Goal: Task Accomplishment & Management: Use online tool/utility

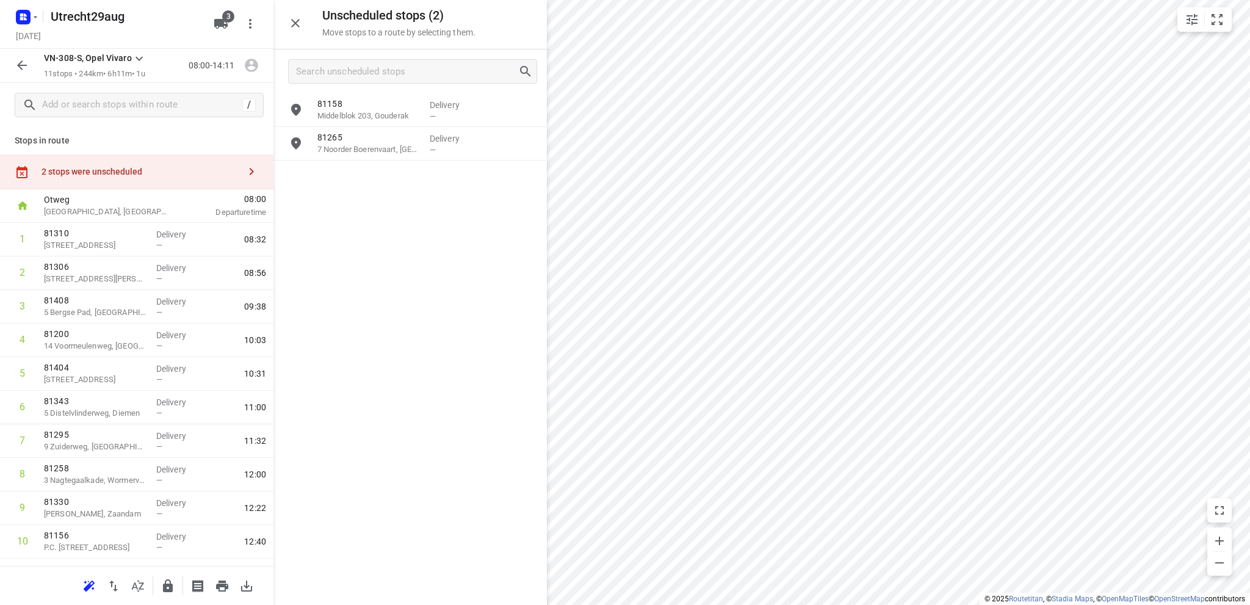
click at [23, 65] on icon "button" at bounding box center [22, 65] width 15 height 15
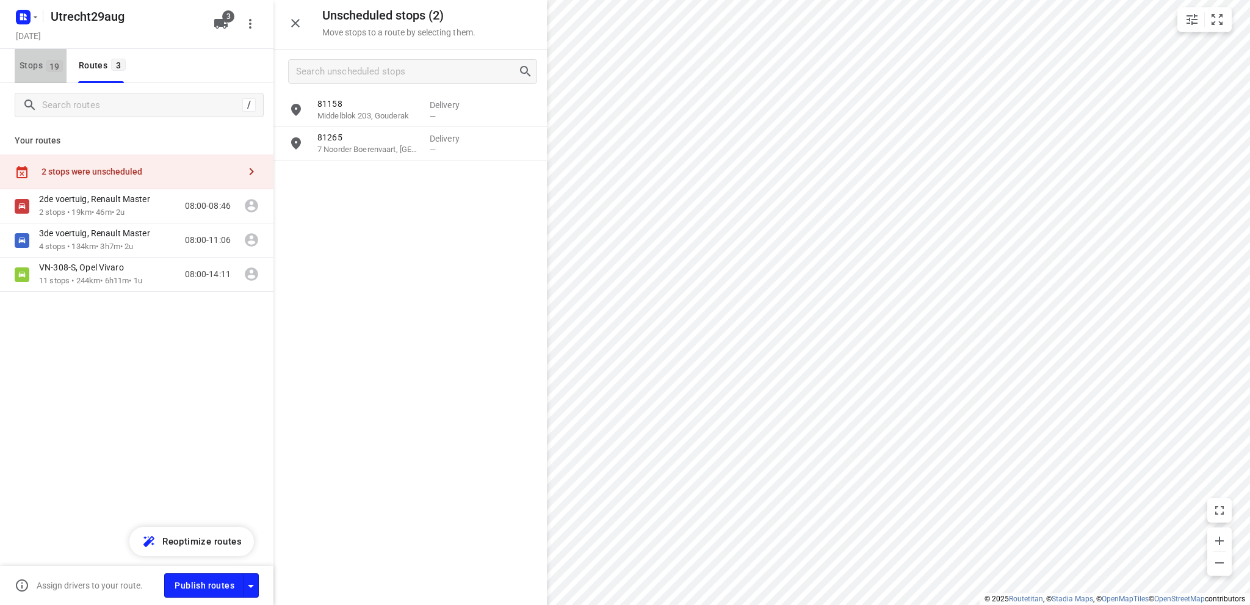
click at [23, 65] on span "Stops 19" at bounding box center [43, 65] width 47 height 15
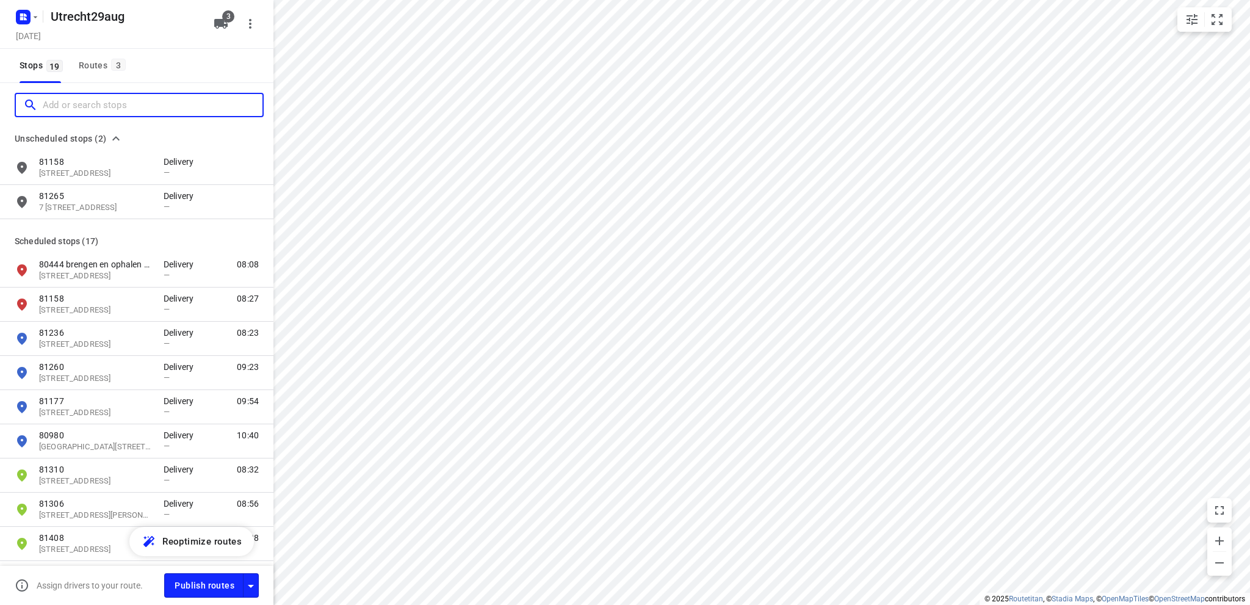
click at [60, 107] on input "Add or search stops" at bounding box center [153, 105] width 220 height 19
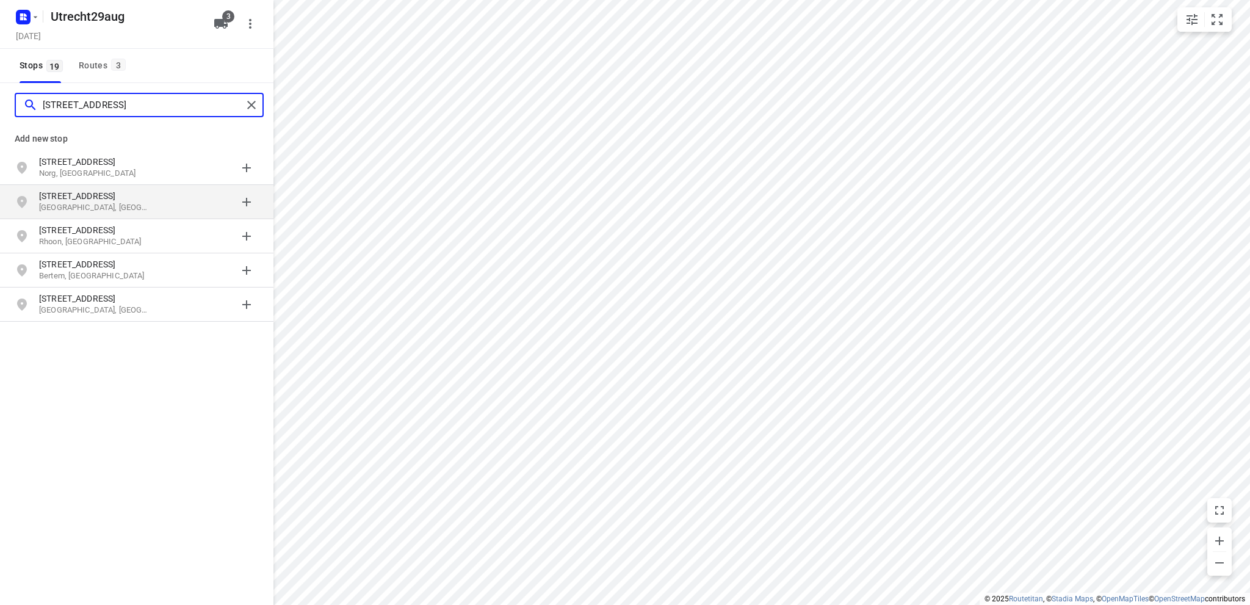
type input "[STREET_ADDRESS]"
click at [52, 202] on p "[GEOGRAPHIC_DATA], [GEOGRAPHIC_DATA]" at bounding box center [95, 208] width 112 height 12
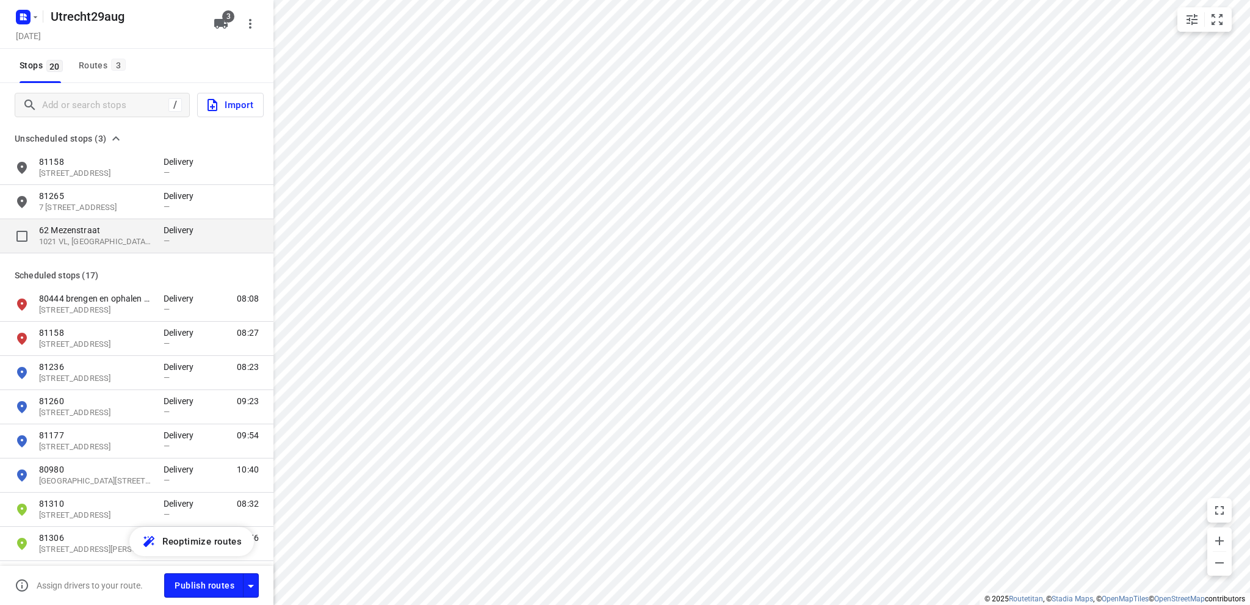
click at [82, 239] on p "1021 VL, [GEOGRAPHIC_DATA], [GEOGRAPHIC_DATA]" at bounding box center [95, 242] width 112 height 12
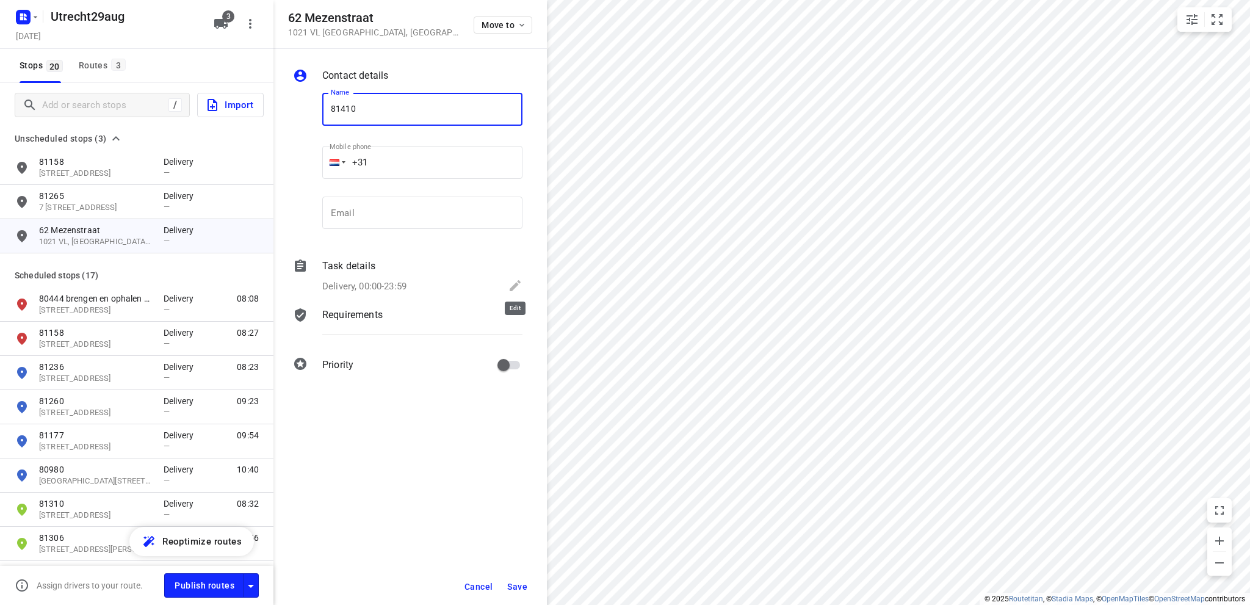
type input "81410"
click at [514, 285] on icon at bounding box center [515, 285] width 11 height 11
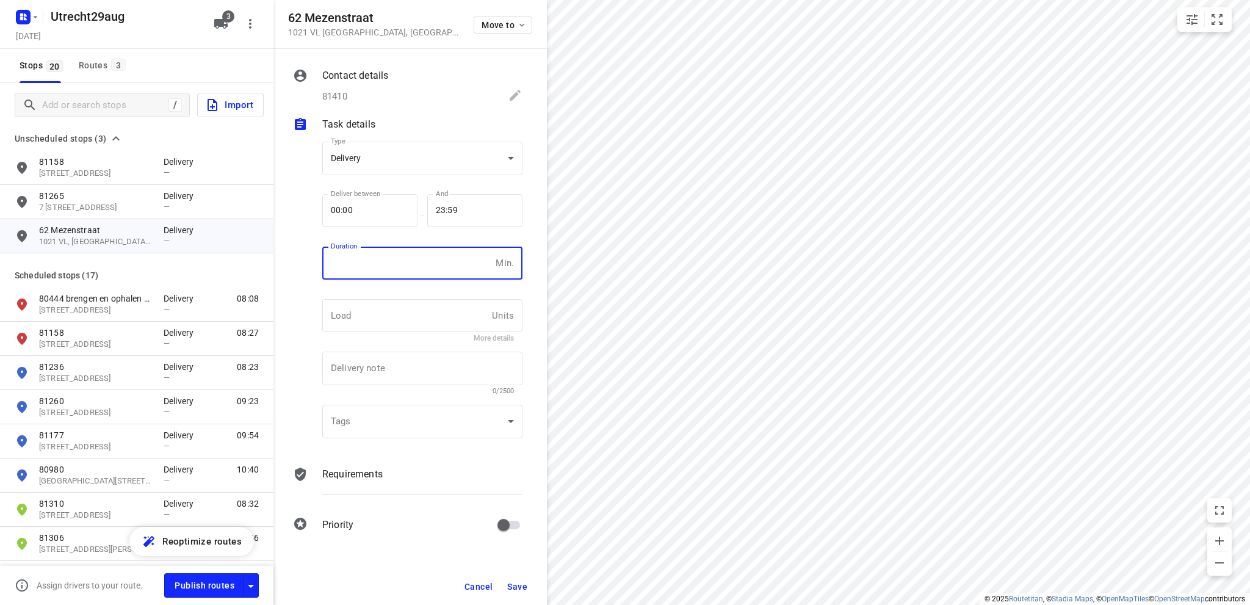
click at [359, 256] on input "number" at bounding box center [406, 263] width 168 height 33
type input "10"
click at [521, 583] on span "Save" at bounding box center [517, 587] width 20 height 10
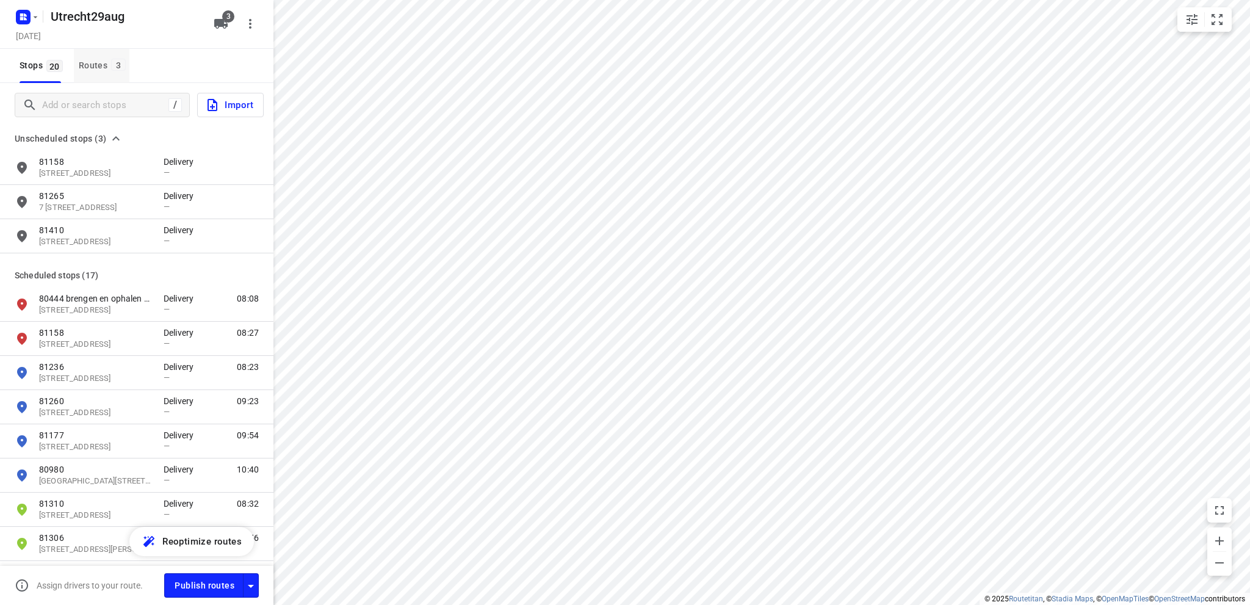
click at [82, 60] on div "Routes 3" at bounding box center [104, 65] width 51 height 15
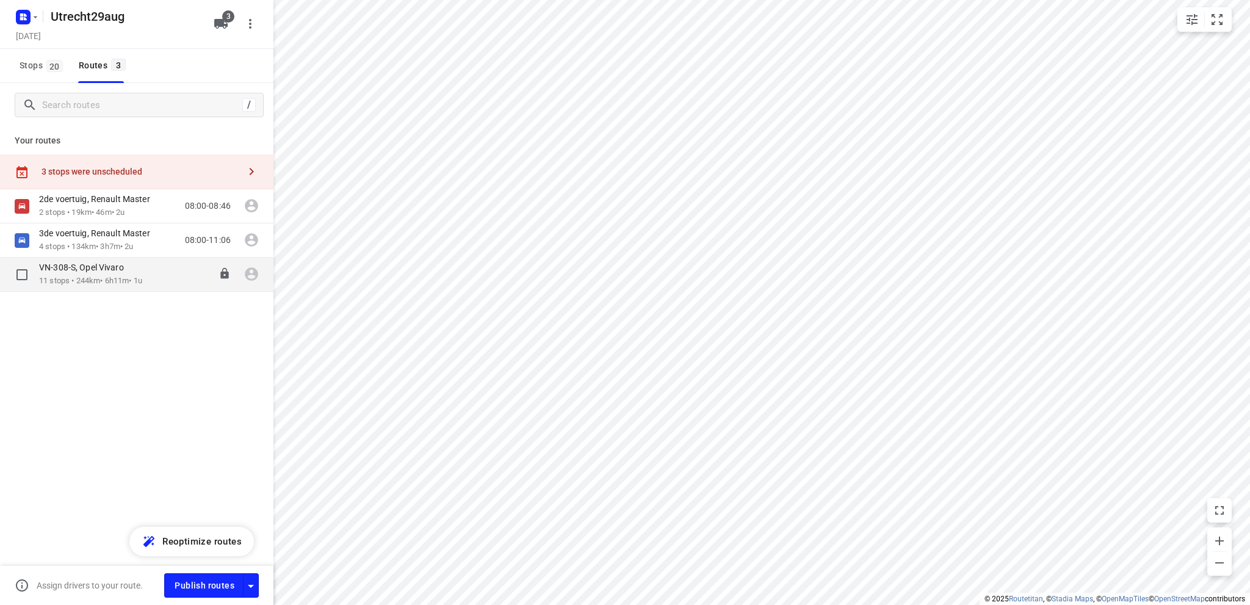
click at [111, 272] on p "VN-308-S, Opel Vivaro" at bounding box center [85, 267] width 92 height 11
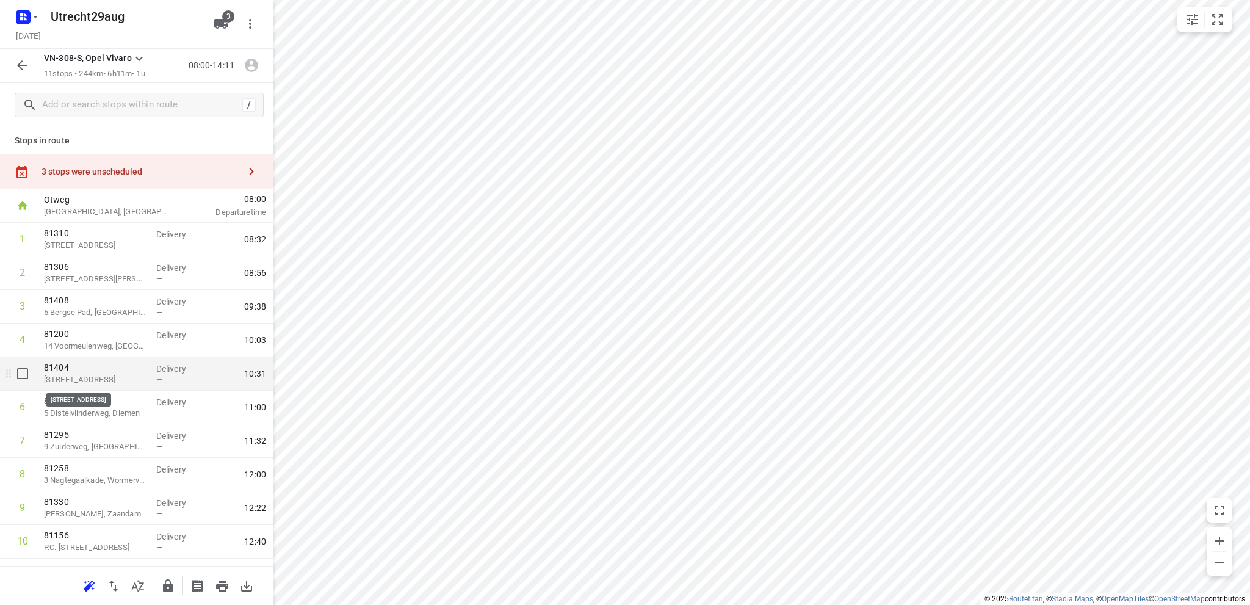
scroll to position [59, 0]
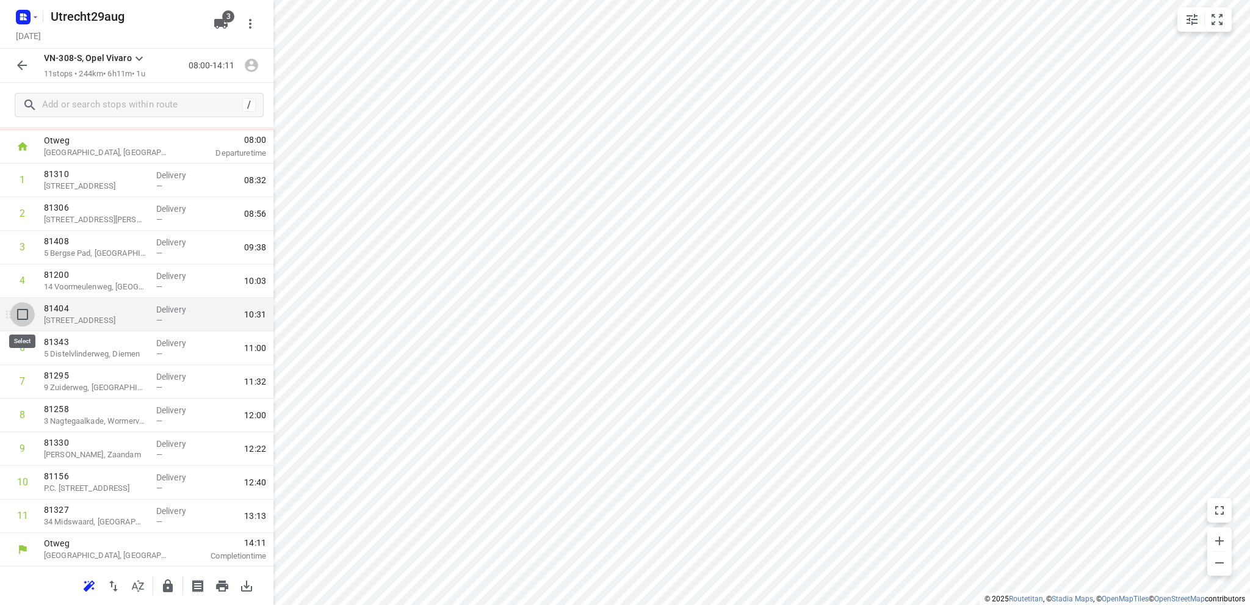
click at [21, 311] on input "checkbox" at bounding box center [22, 314] width 24 height 24
checkbox input "true"
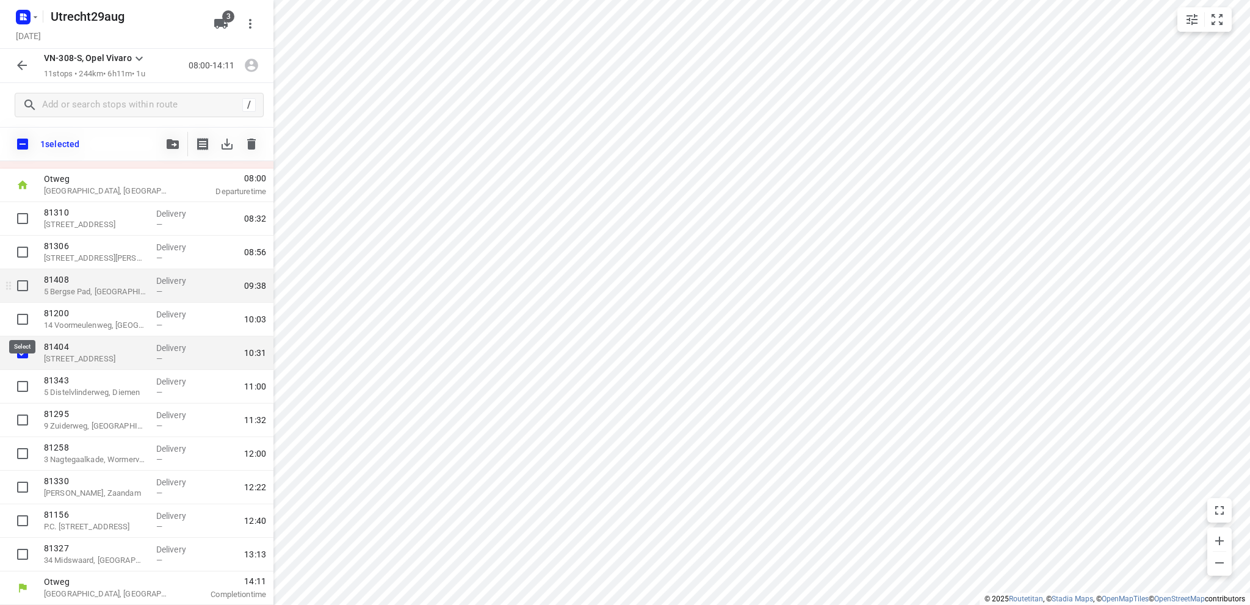
scroll to position [54, 0]
click at [171, 140] on icon "button" at bounding box center [173, 144] width 12 height 10
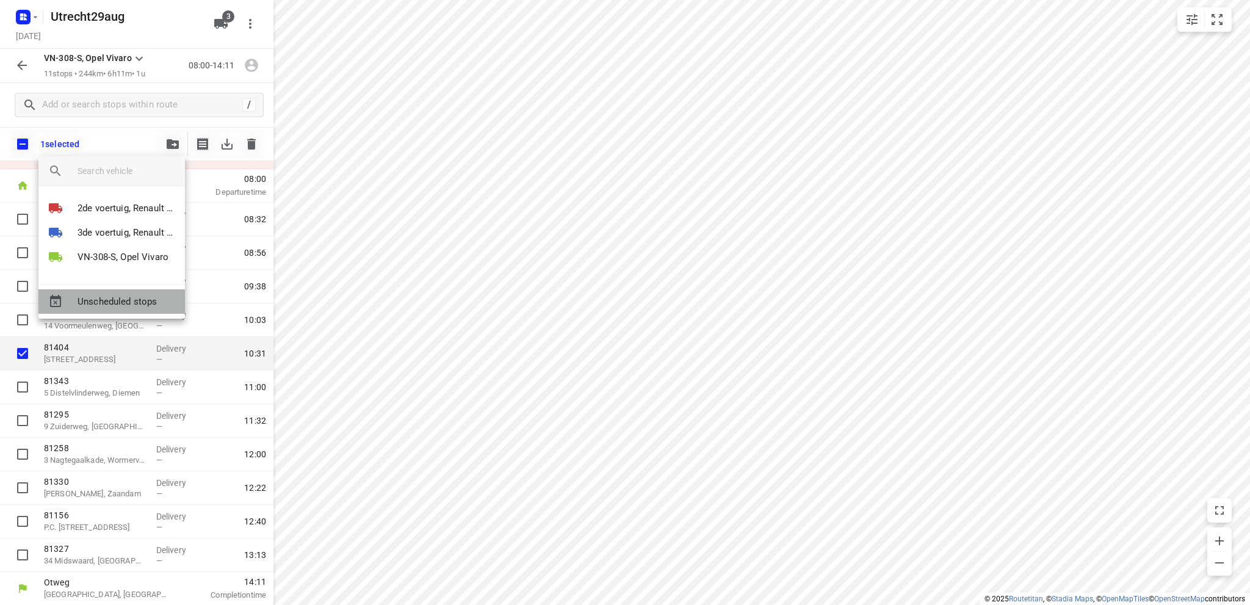
click at [123, 300] on span "Unscheduled stops" at bounding box center [126, 302] width 98 height 14
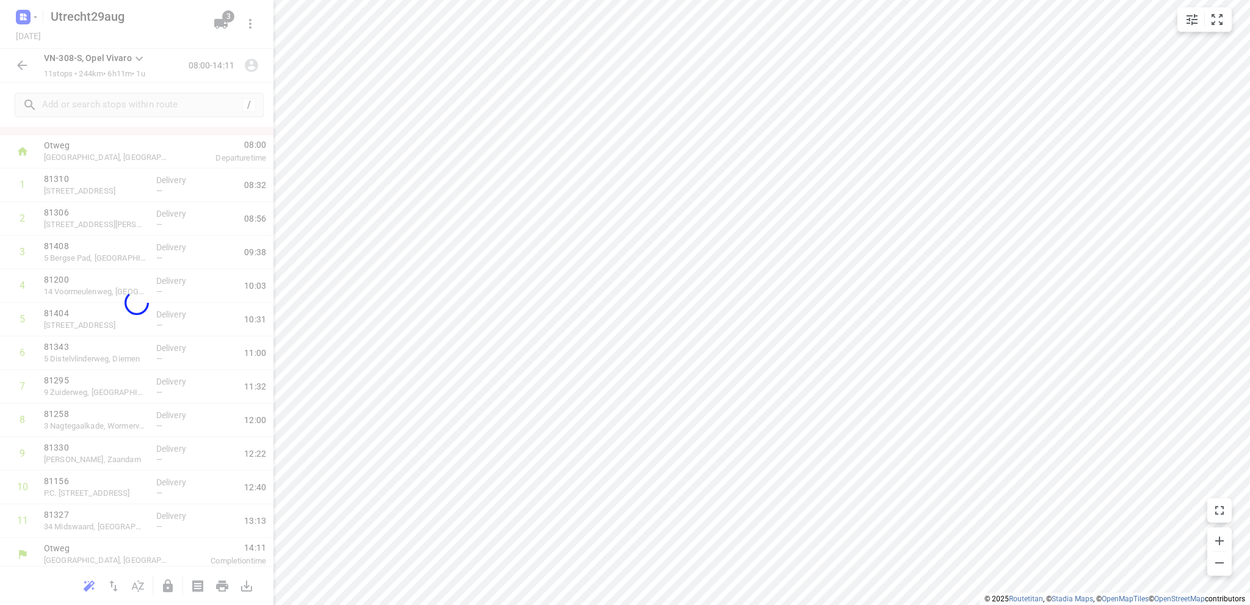
scroll to position [26, 0]
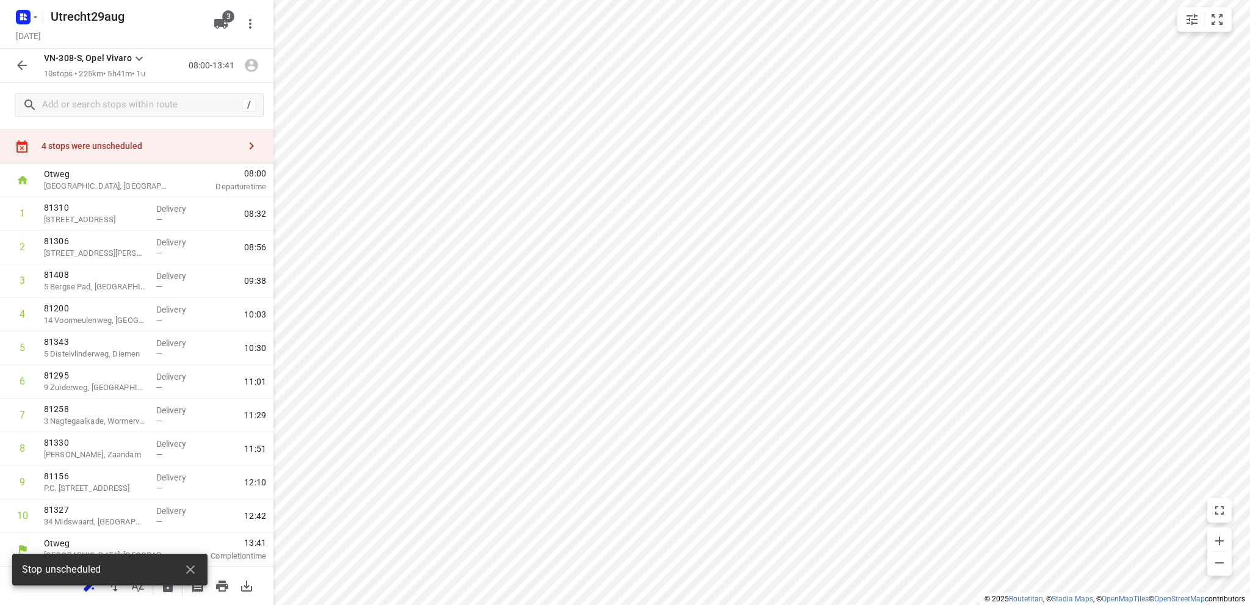
click at [115, 141] on div "4 stops were unscheduled" at bounding box center [140, 146] width 198 height 10
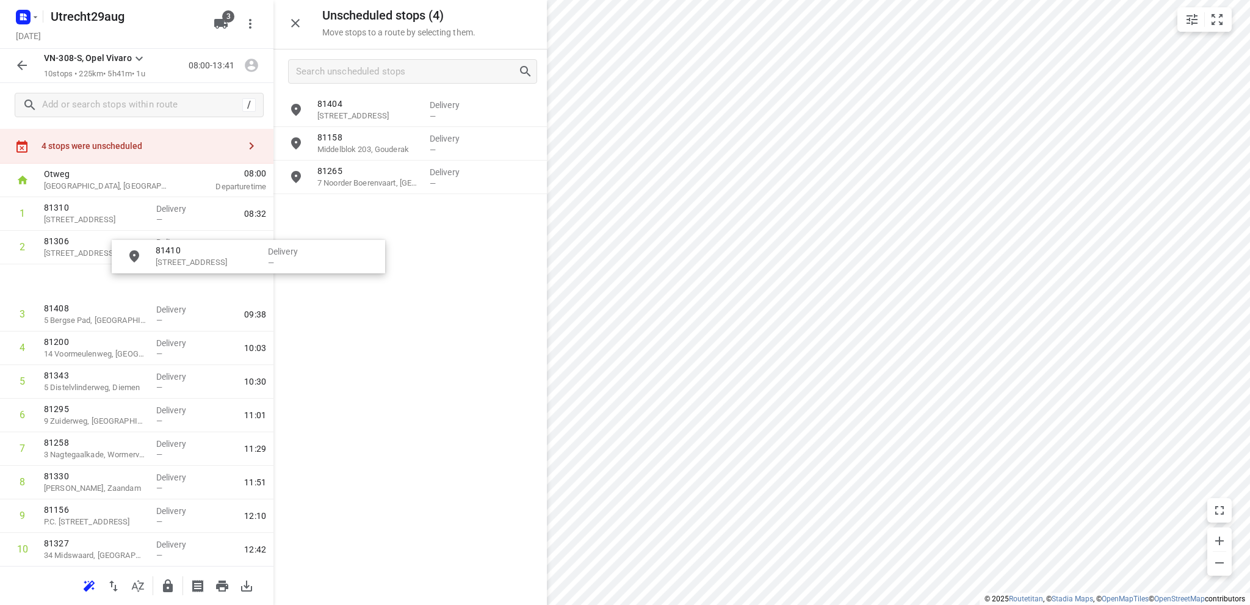
scroll to position [54, 0]
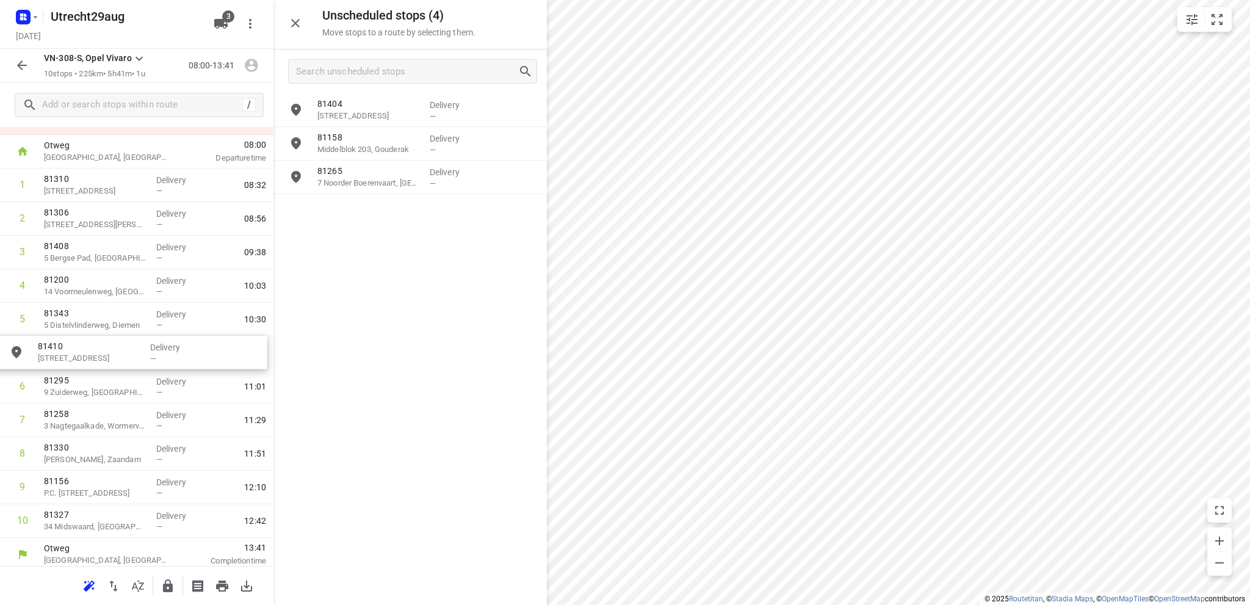
drag, startPoint x: 370, startPoint y: 211, endPoint x: 87, endPoint y: 350, distance: 315.5
click at [297, 16] on icon "button" at bounding box center [295, 23] width 15 height 15
